Goal: Task Accomplishment & Management: Manage account settings

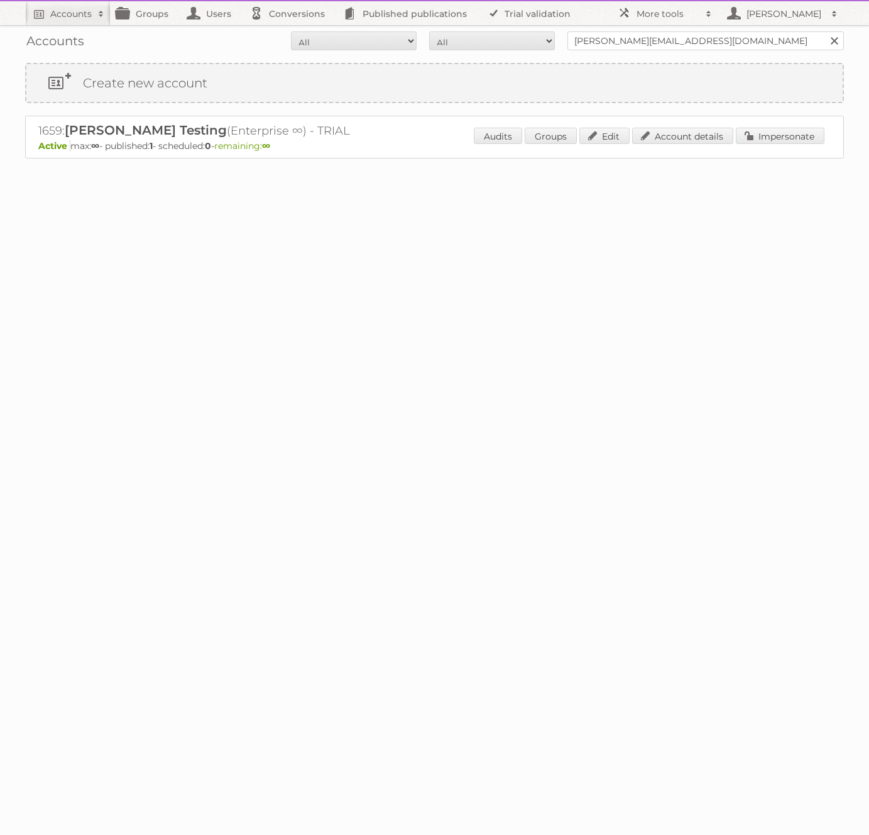
click at [38, 130] on h2 "1659: [PERSON_NAME] (Enterprise ∞) - TRIAL" at bounding box center [258, 131] width 440 height 16
copy h2 "1659"
click at [660, 8] on h2 "More tools" at bounding box center [668, 14] width 63 height 13
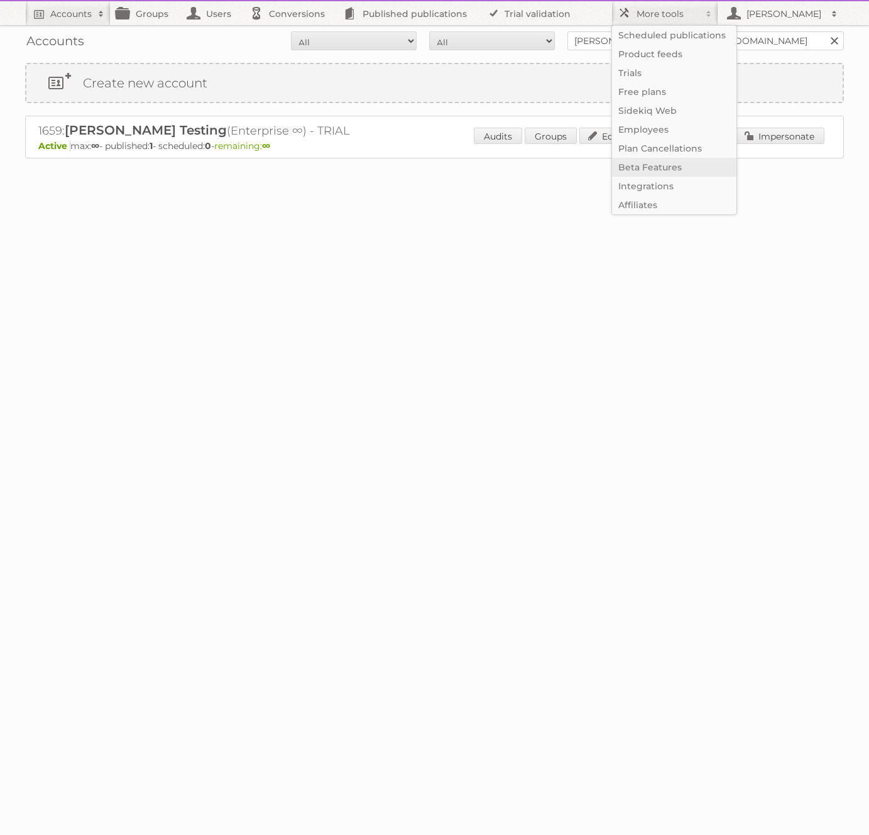
click at [666, 171] on link "Beta Features" at bounding box center [674, 167] width 124 height 19
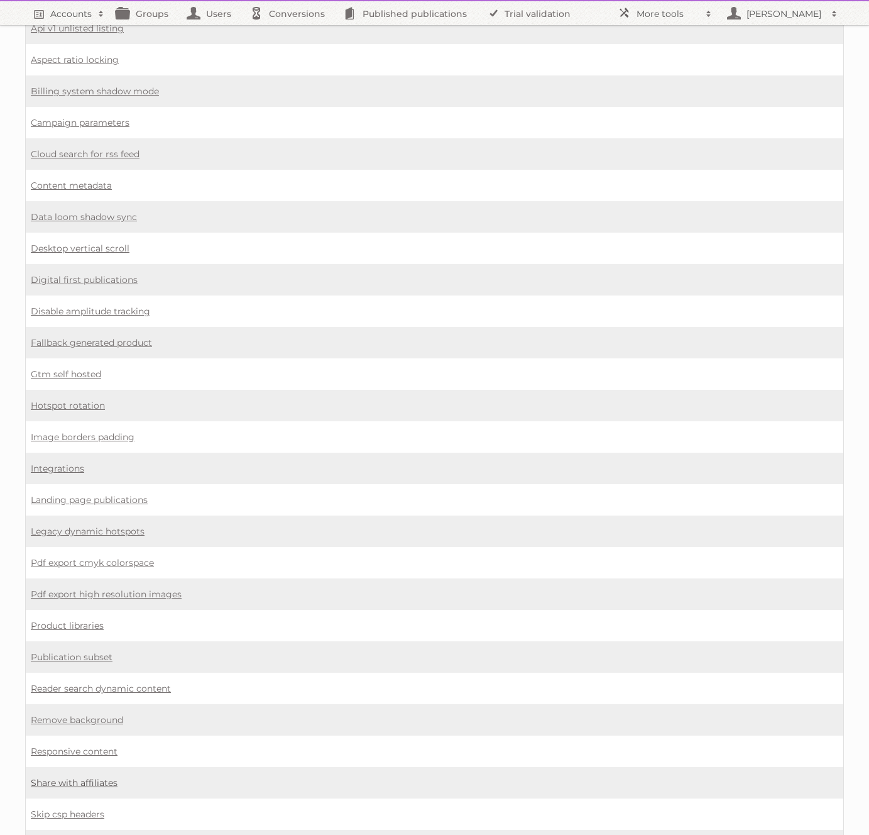
scroll to position [603, 0]
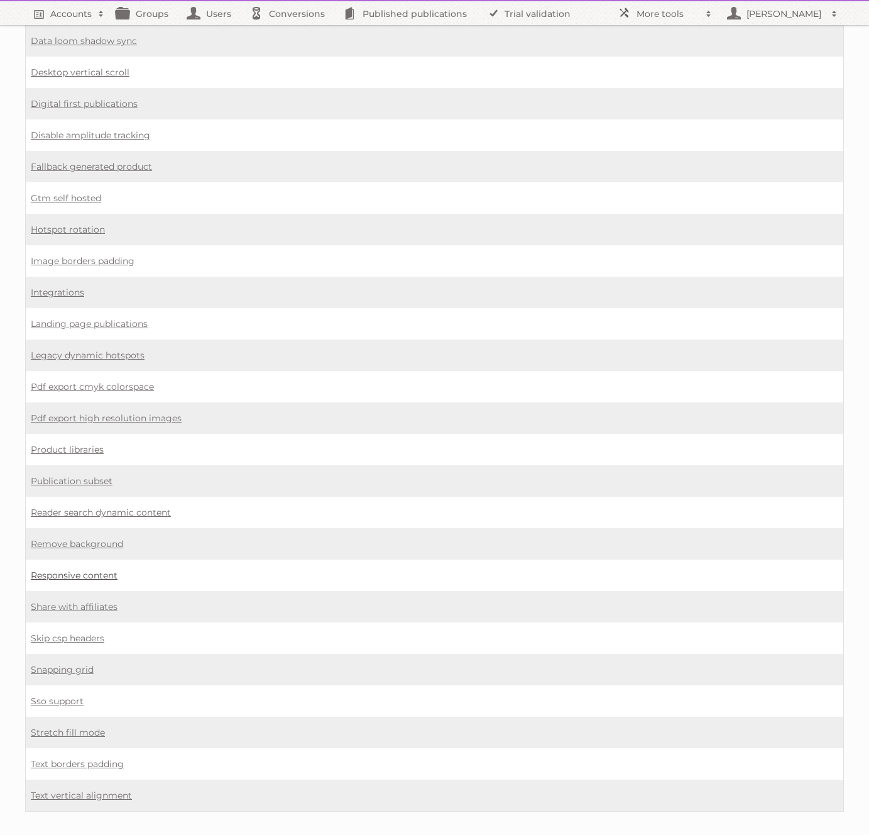
click at [59, 570] on link "Responsive content" at bounding box center [74, 575] width 87 height 11
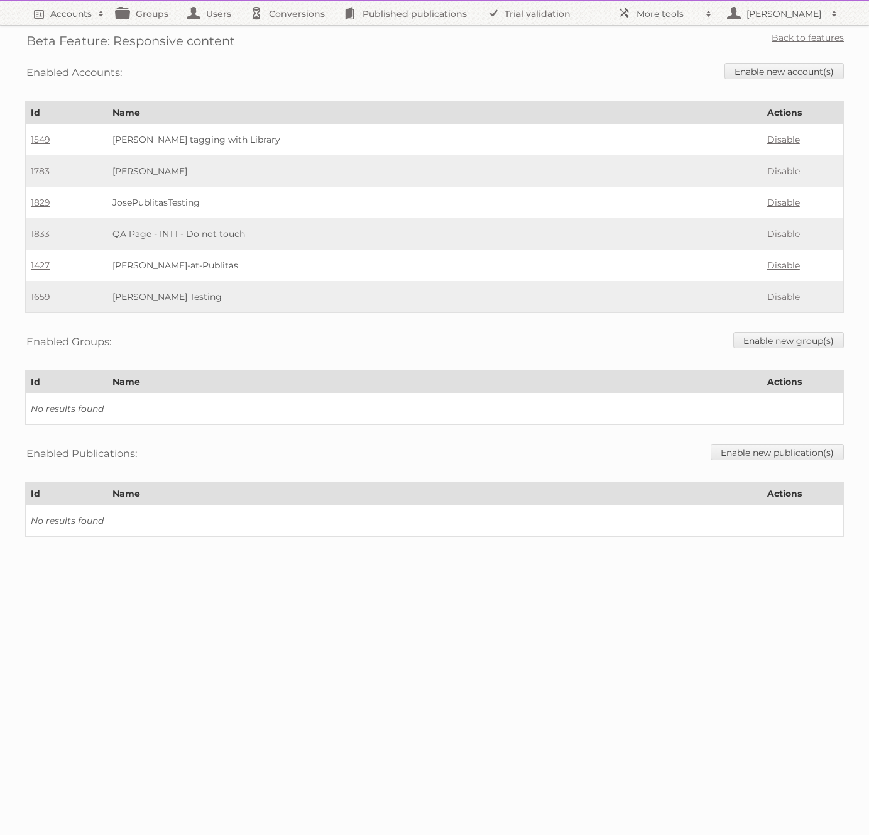
click at [783, 298] on td "Disable" at bounding box center [803, 297] width 82 height 32
click at [785, 292] on link "Disable" at bounding box center [784, 296] width 33 height 11
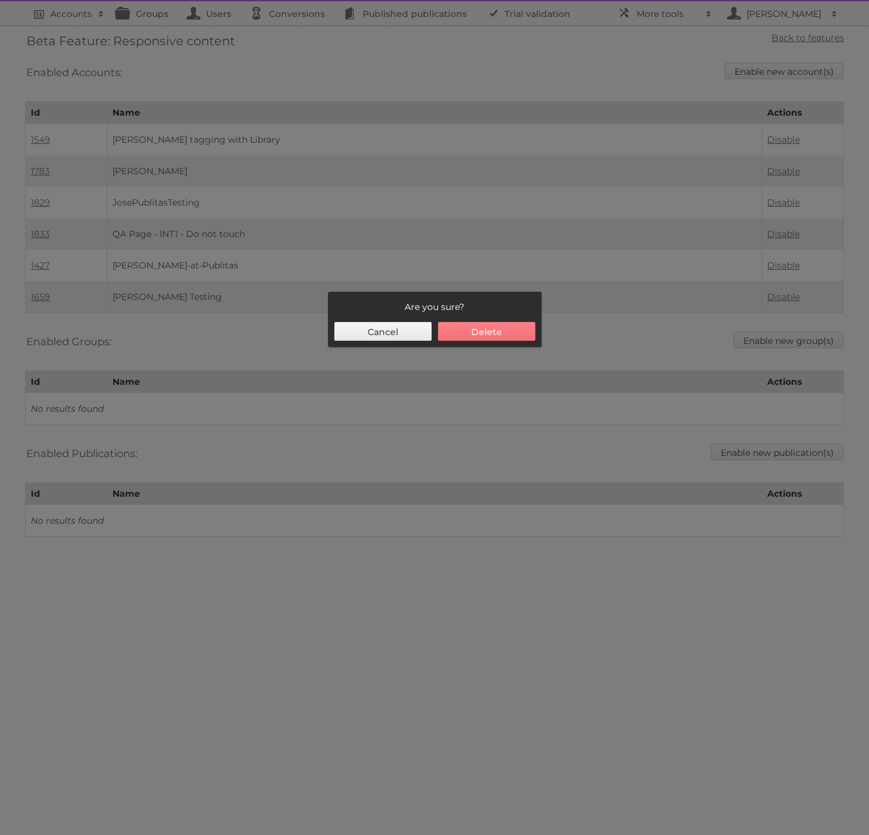
click at [500, 337] on button "Delete" at bounding box center [486, 331] width 97 height 19
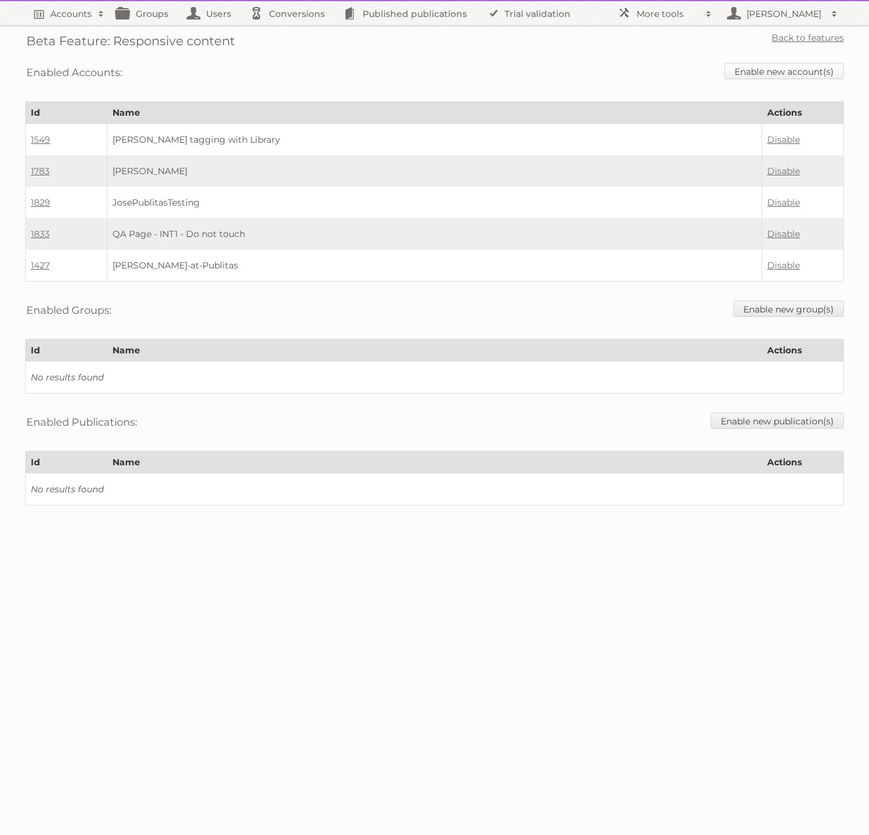
click at [781, 72] on link "Enable new account(s)" at bounding box center [784, 71] width 119 height 16
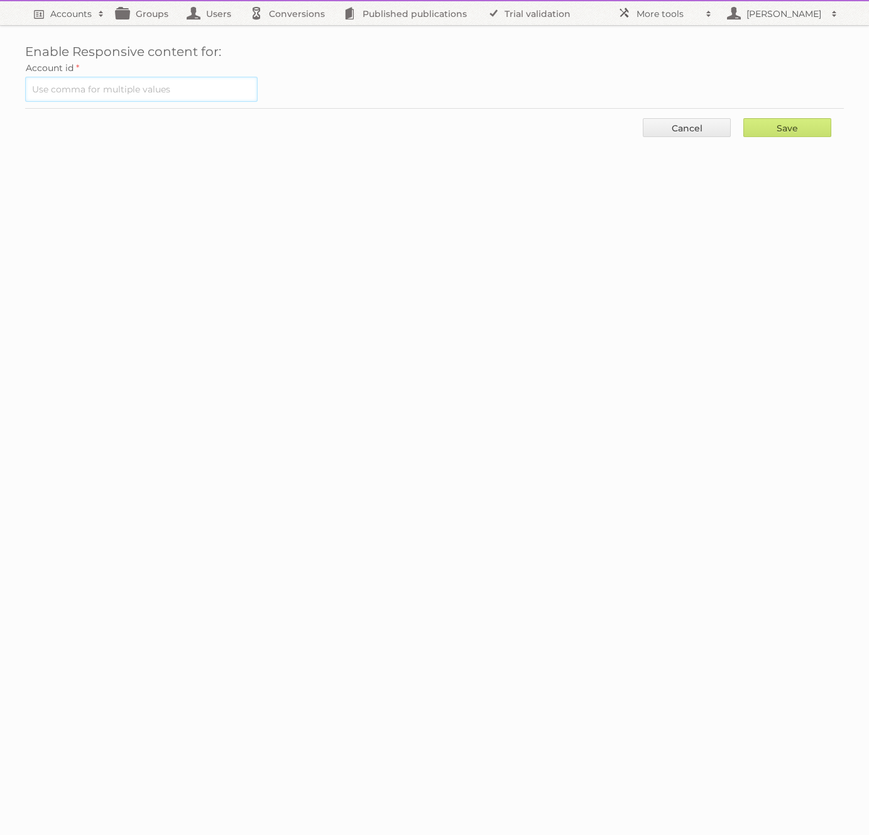
click at [200, 96] on input "text" at bounding box center [141, 89] width 233 height 25
paste input "1659"
type input "1659"
click at [781, 131] on input "Save" at bounding box center [788, 127] width 88 height 19
type input "..."
